Goal: Transaction & Acquisition: Download file/media

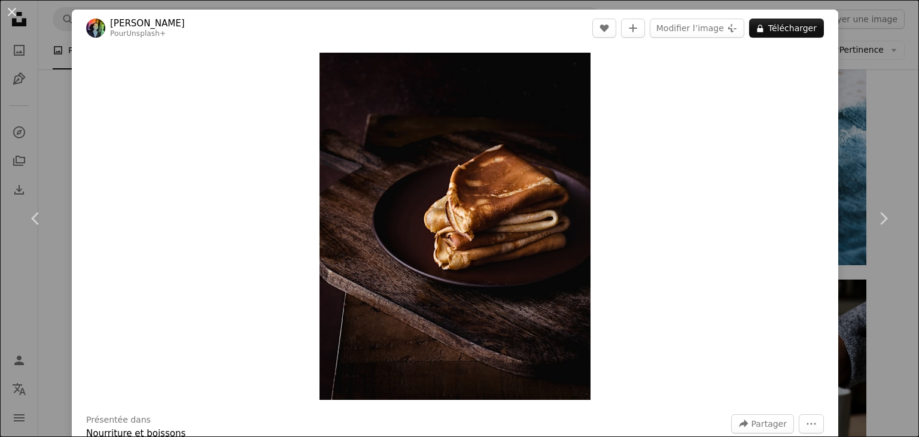
scroll to position [598, 0]
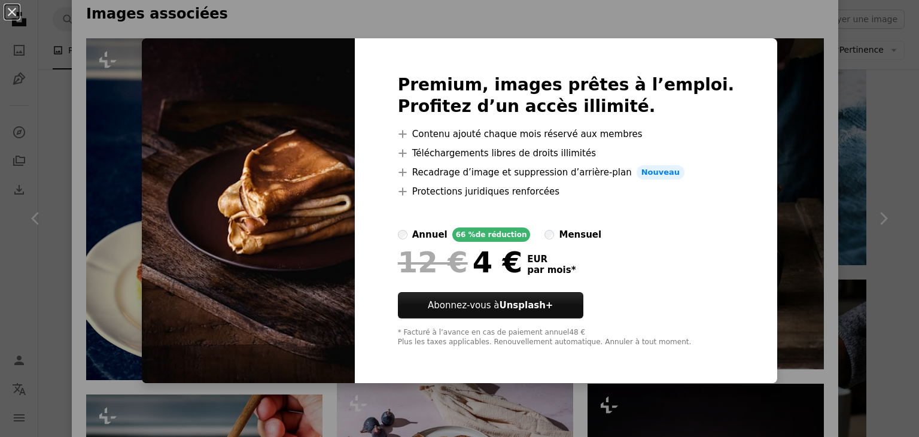
click at [766, 98] on div "An X shape Premium, images prêtes à l’emploi. Profitez d’un accès illimité. A p…" at bounding box center [459, 218] width 919 height 437
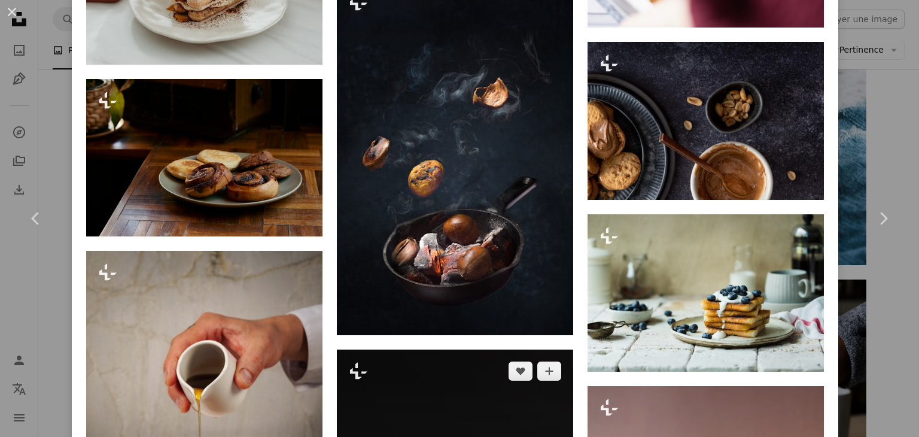
scroll to position [7299, 0]
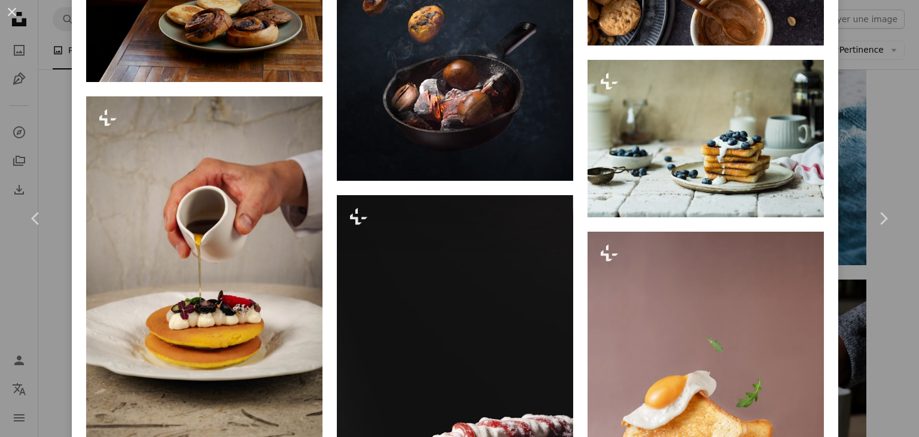
click at [875, 110] on div "An X shape Chevron left Chevron right Monika Grabkowska Pour Unsplash+ A heart …" at bounding box center [459, 218] width 919 height 437
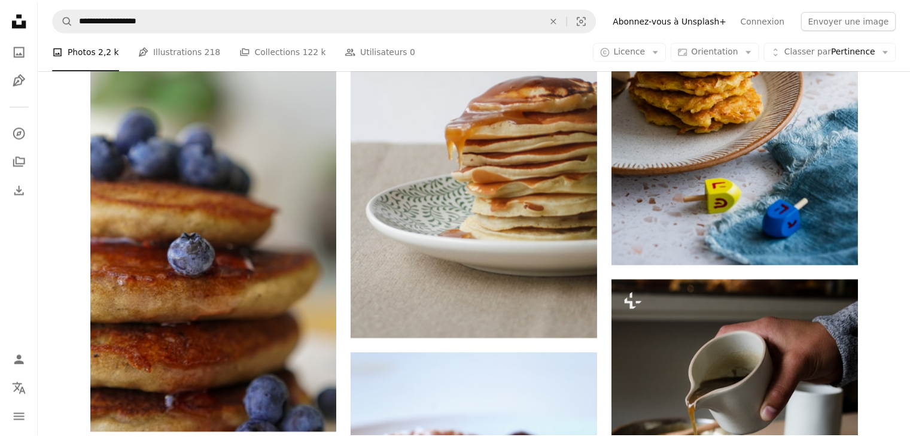
scroll to position [5444, 0]
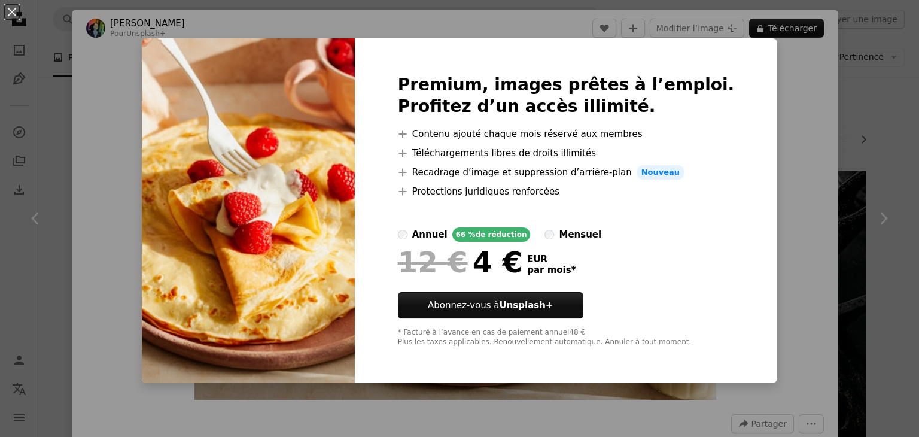
scroll to position [2356, 0]
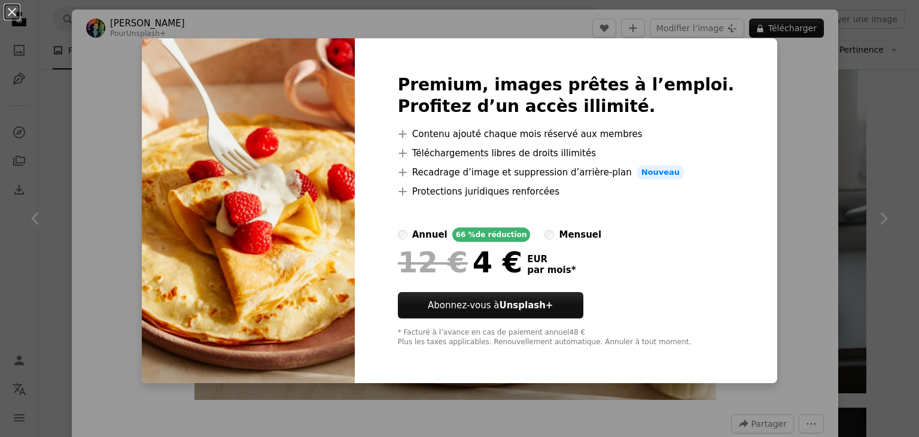
click at [768, 115] on div "An X shape Premium, images prêtes à l’emploi. Profitez d’un accès illimité. A p…" at bounding box center [459, 218] width 919 height 437
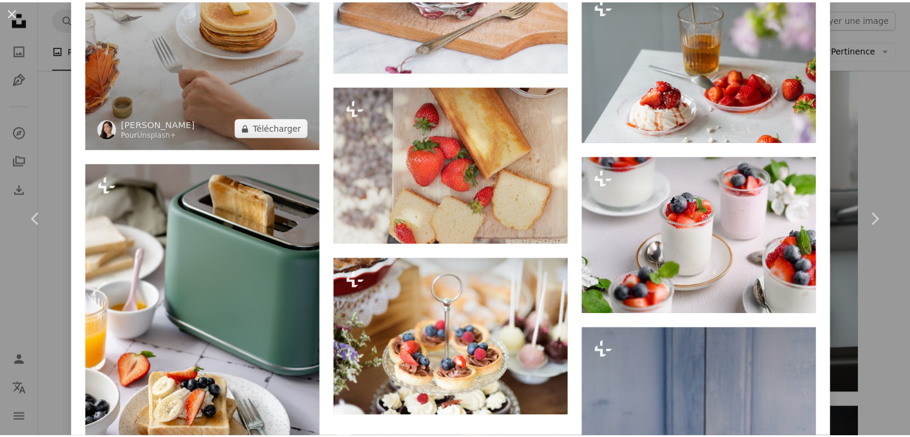
scroll to position [7605, 0]
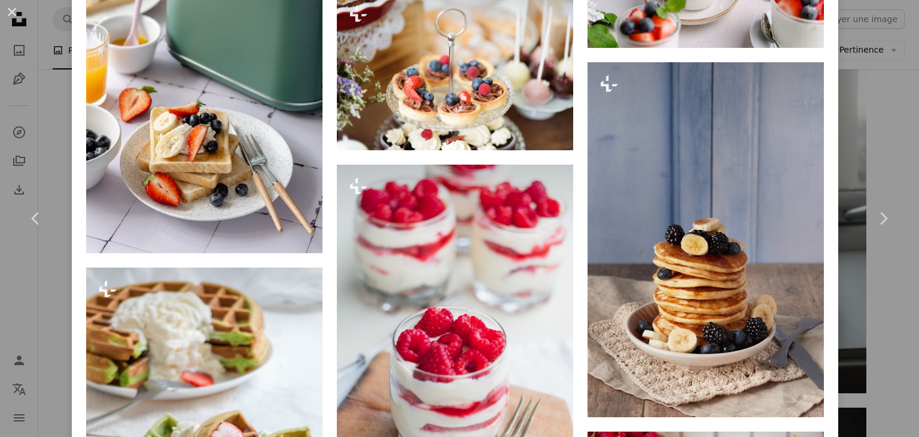
click at [69, 92] on div "An X shape Chevron left Chevron right [PERSON_NAME] Pour Unsplash+ A heart A pl…" at bounding box center [459, 218] width 919 height 437
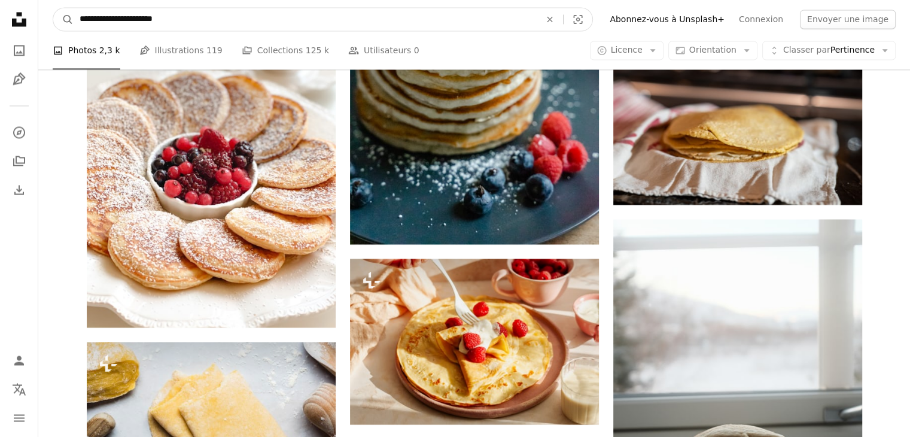
scroll to position [1964, 0]
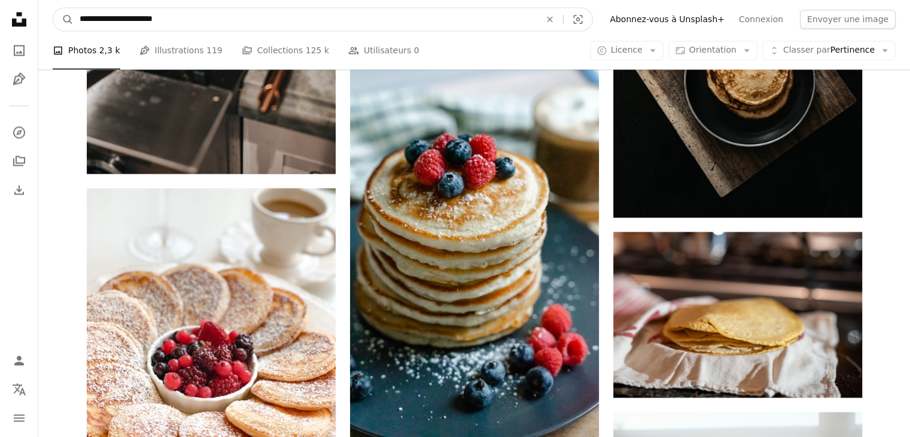
drag, startPoint x: 179, startPoint y: 19, endPoint x: 0, endPoint y: -23, distance: 184.3
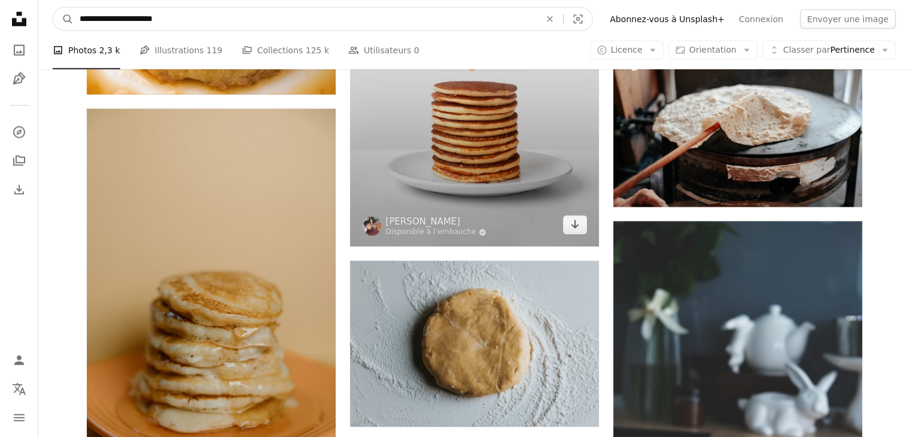
scroll to position [3340, 0]
